Goal: Information Seeking & Learning: Understand process/instructions

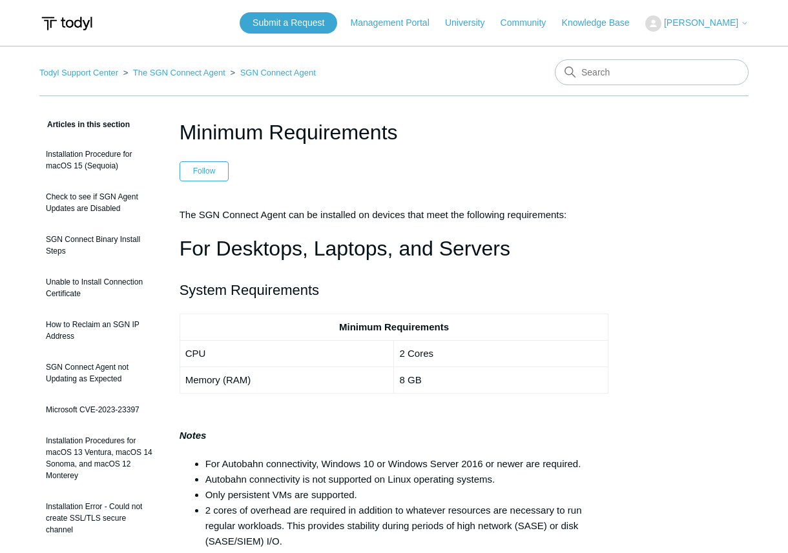
scroll to position [2389, 0]
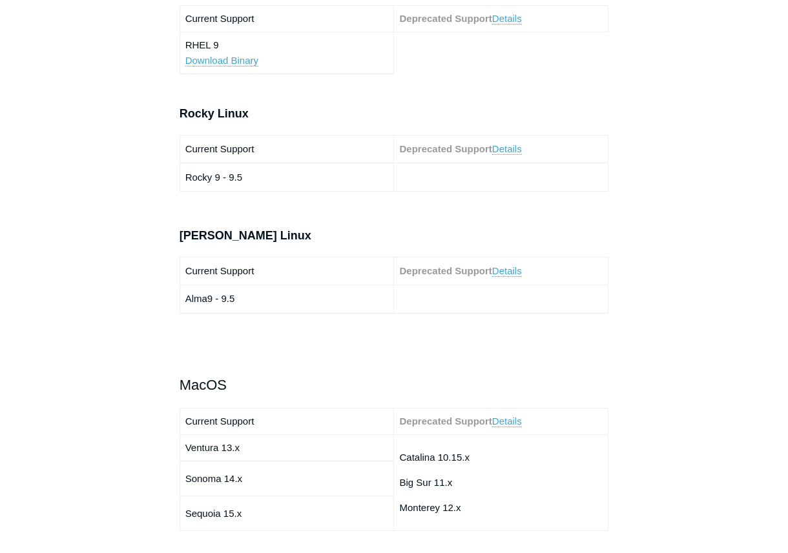
scroll to position [1227, 0]
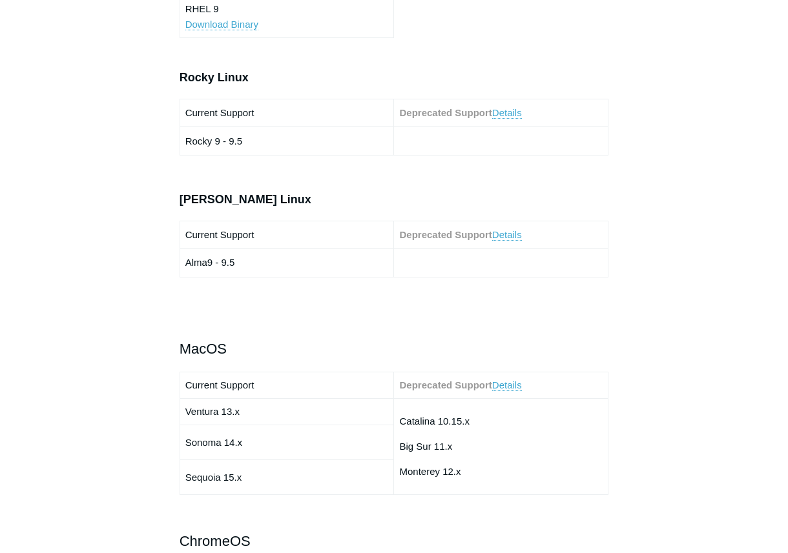
drag, startPoint x: 500, startPoint y: 335, endPoint x: 506, endPoint y: 404, distance: 68.7
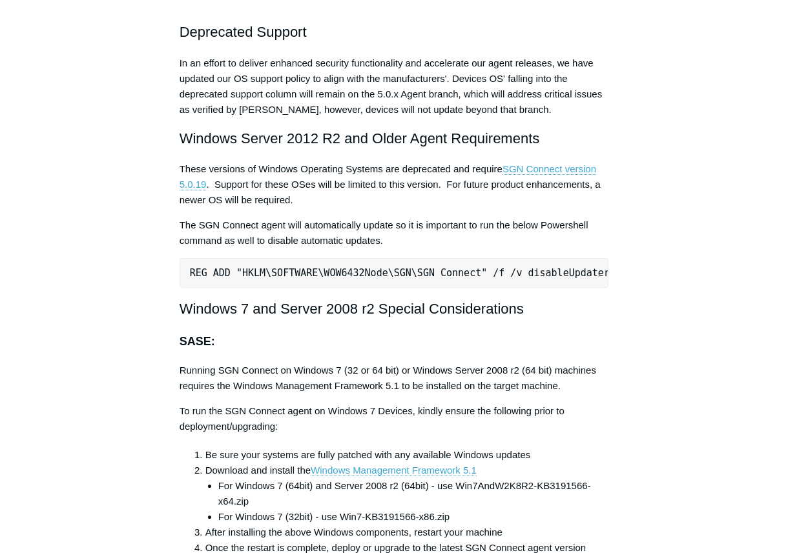
scroll to position [2583, 0]
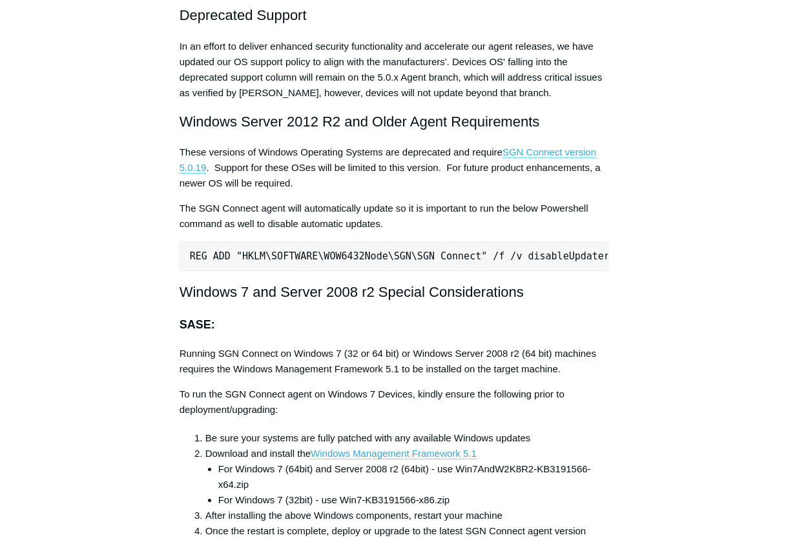
click at [191, 255] on pre "REG ADD "HKLM\SOFTWARE\WOW6432Node\SGN\SGN Connect" /f /v disableUpdater /t REG…" at bounding box center [394, 257] width 429 height 30
drag, startPoint x: 191, startPoint y: 255, endPoint x: 442, endPoint y: 259, distance: 250.6
click at [442, 259] on pre "REG ADD "HKLM\SOFTWARE\WOW6432Node\SGN\SGN Connect" /f /v disableUpdater /t REG…" at bounding box center [394, 257] width 429 height 30
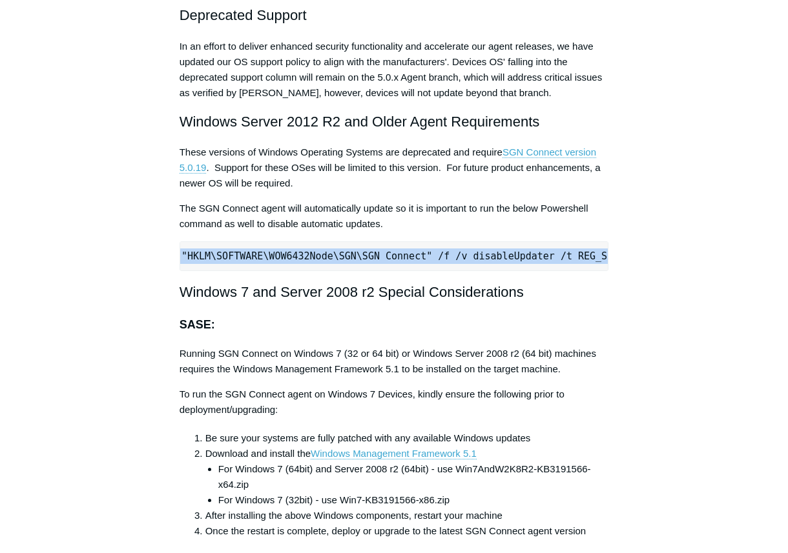
scroll to position [0, 0]
drag, startPoint x: 602, startPoint y: 258, endPoint x: 168, endPoint y: 263, distance: 434.0
copy pre "REG ADD "HKLM\SOFTWARE\WOW6432Node\SGN\SGN Connect" /f /v disableUpdater /t REG…"
